Goal: Information Seeking & Learning: Learn about a topic

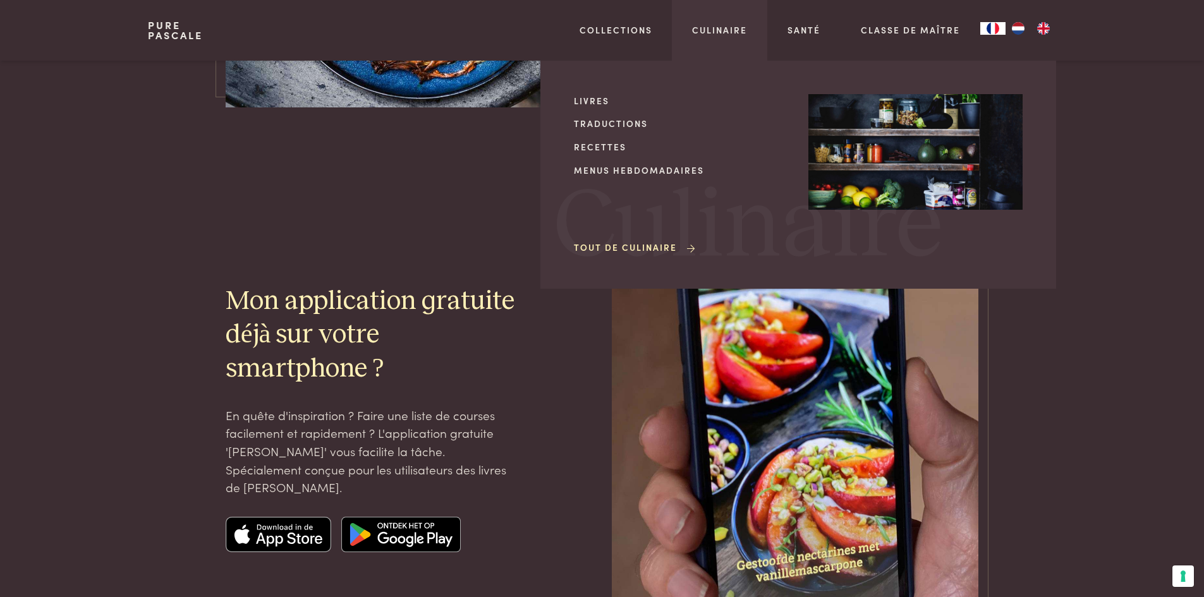
click at [605, 138] on div "Livres Traductions Recettes Menus hebdomadaires Tout de Culinaire" at bounding box center [681, 174] width 214 height 161
click at [605, 143] on link "Recettes" at bounding box center [681, 146] width 214 height 13
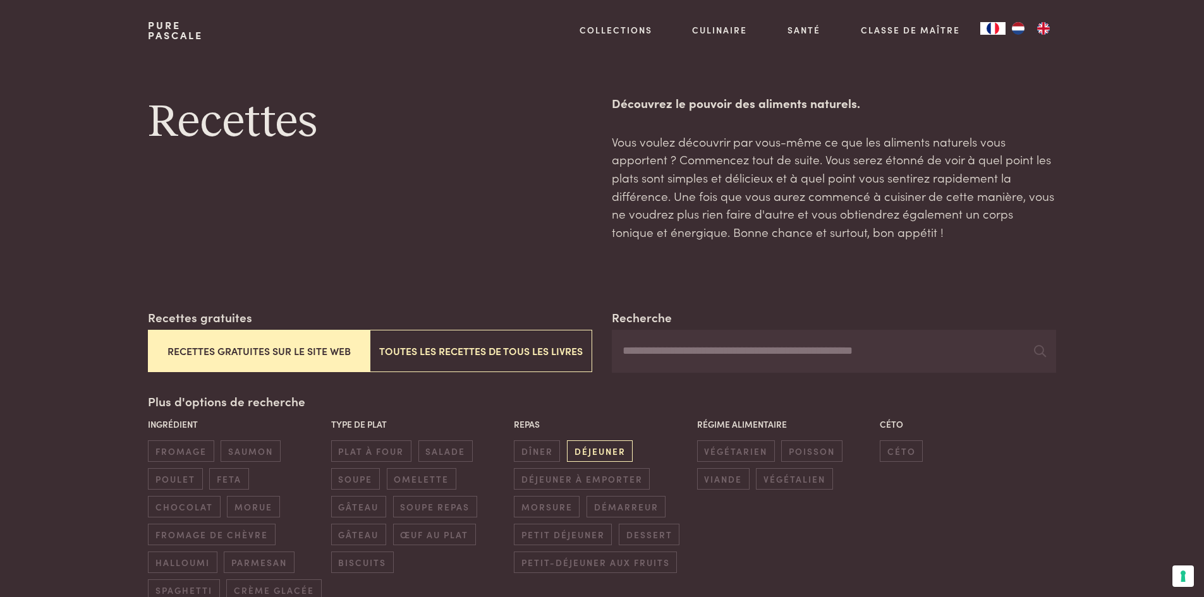
click at [587, 449] on span "déjeuner" at bounding box center [600, 451] width 66 height 21
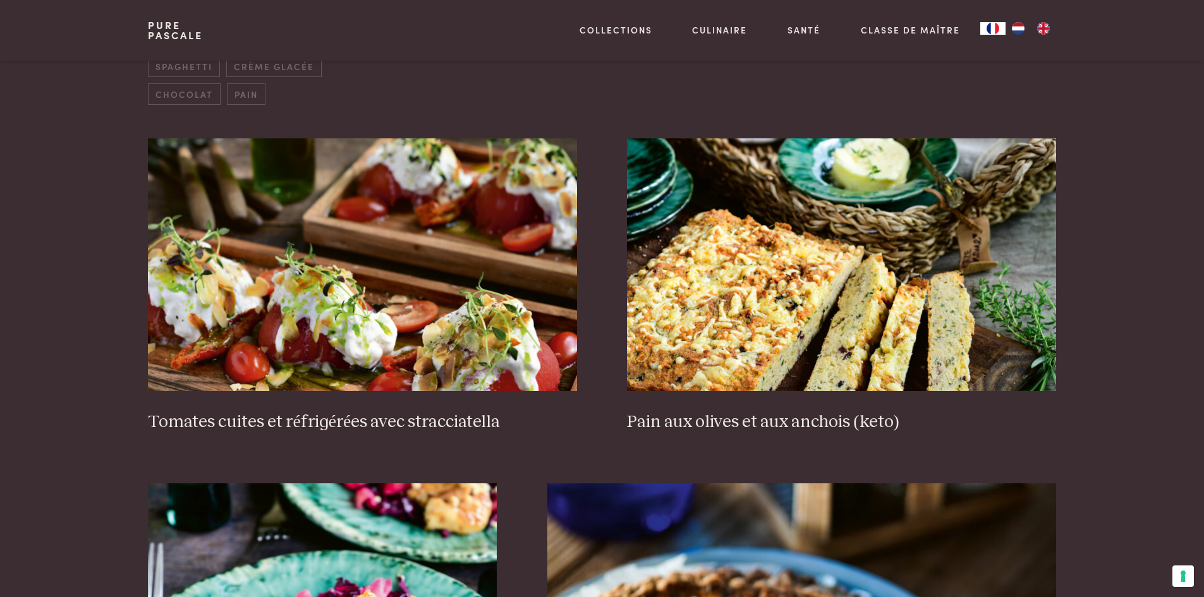
scroll to position [561, 0]
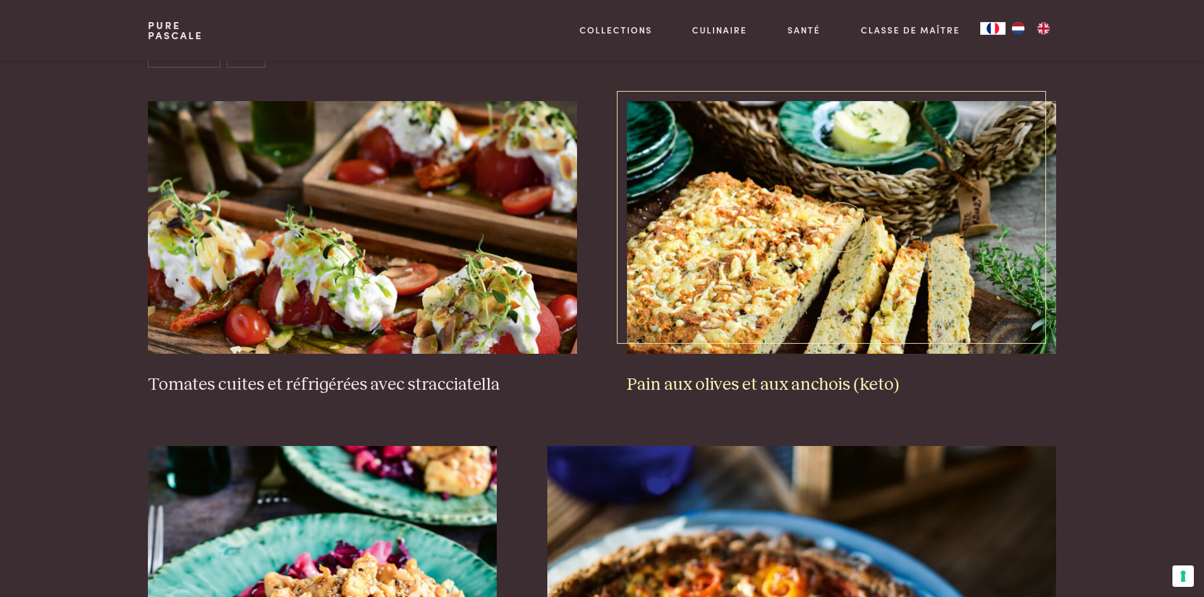
click at [749, 301] on img at bounding box center [841, 227] width 429 height 253
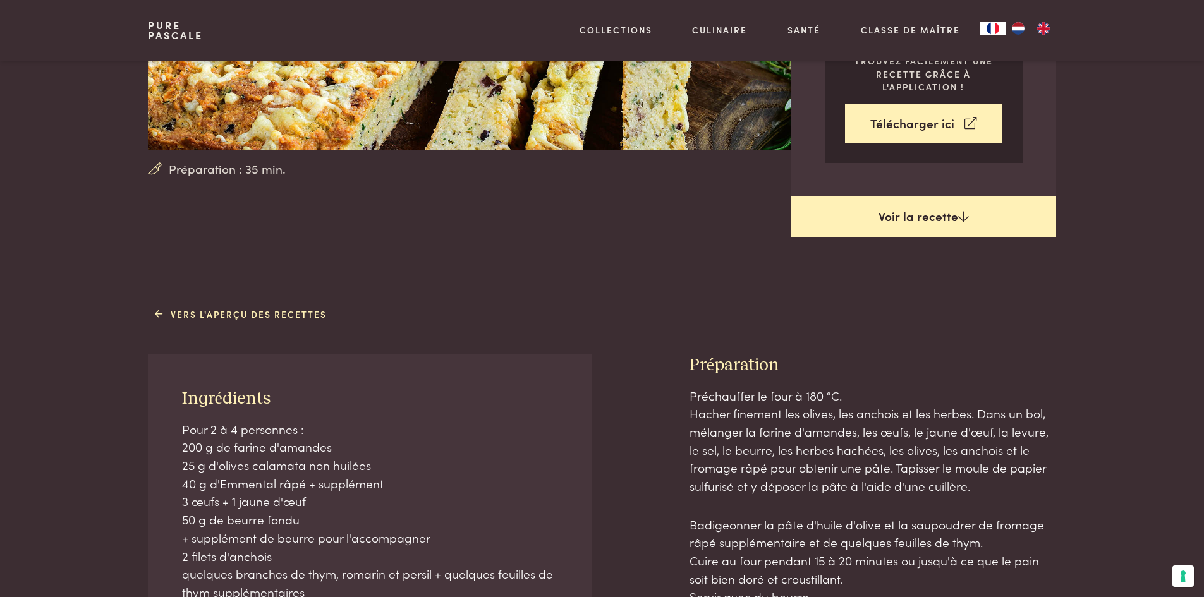
click at [897, 226] on link "Voir la recette" at bounding box center [923, 217] width 265 height 40
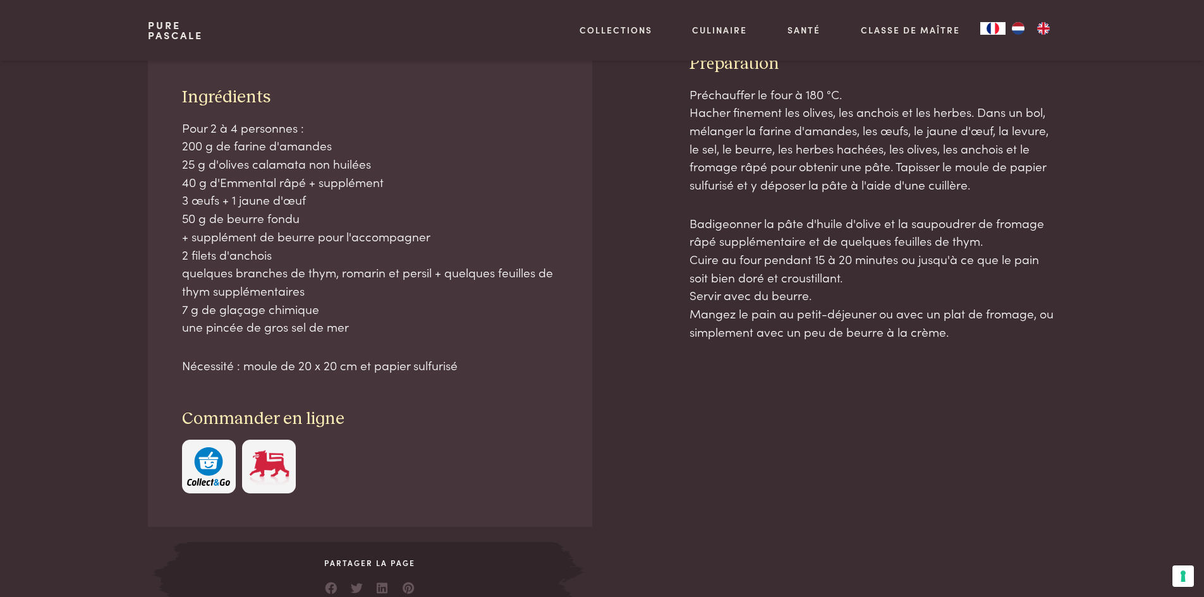
scroll to position [619, 0]
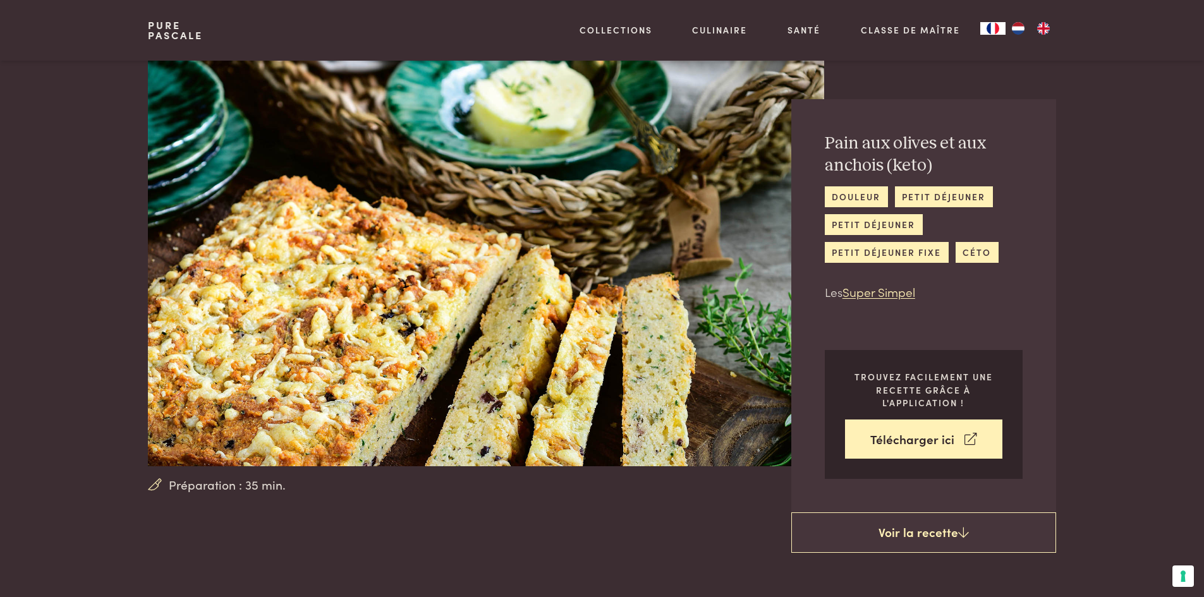
scroll to position [619, 0]
